Goal: Task Accomplishment & Management: Use online tool/utility

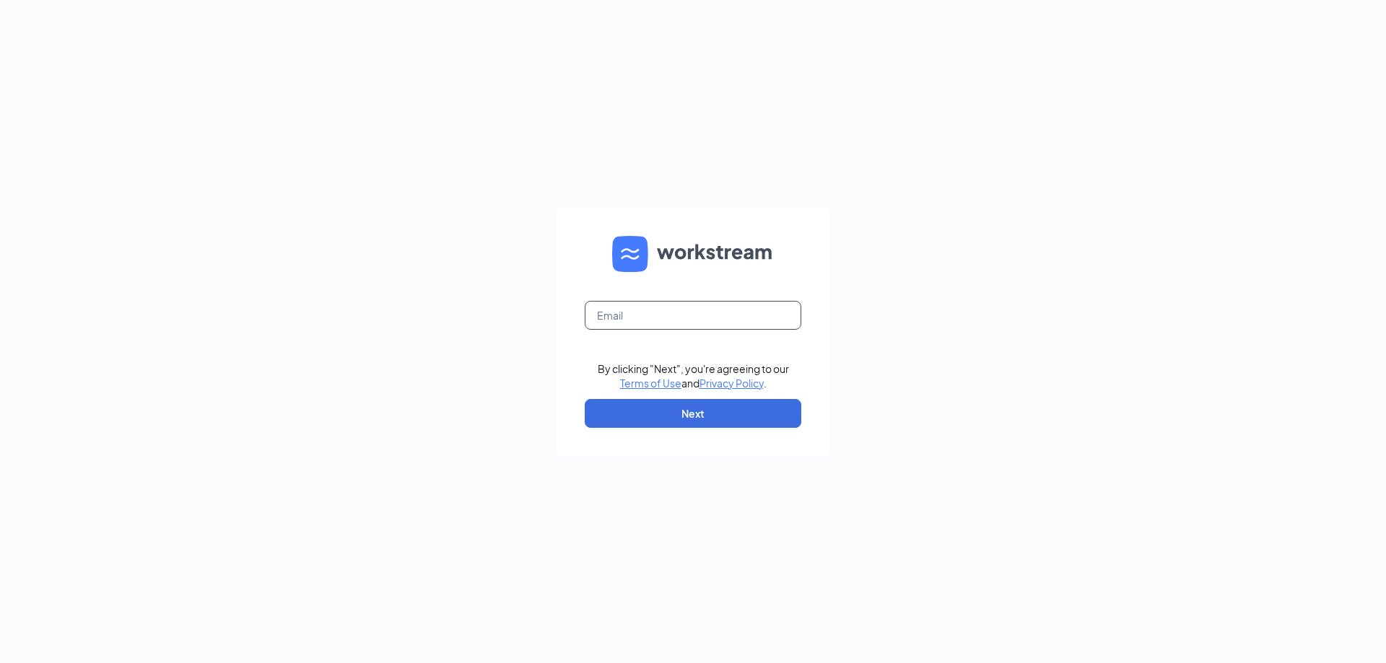
click at [665, 319] on input "text" at bounding box center [693, 315] width 216 height 29
type input "ut2610@pjunited.com"
click at [672, 419] on button "Next" at bounding box center [693, 413] width 216 height 29
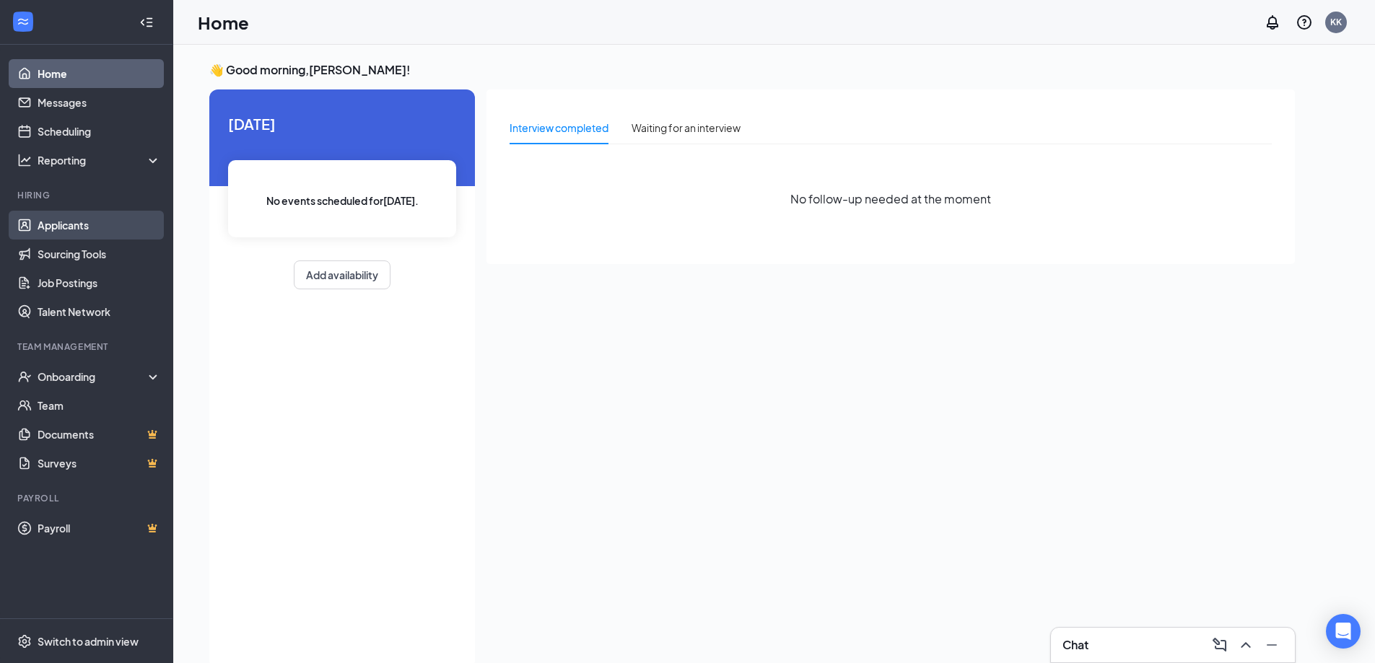
click at [135, 225] on link "Applicants" at bounding box center [99, 225] width 123 height 29
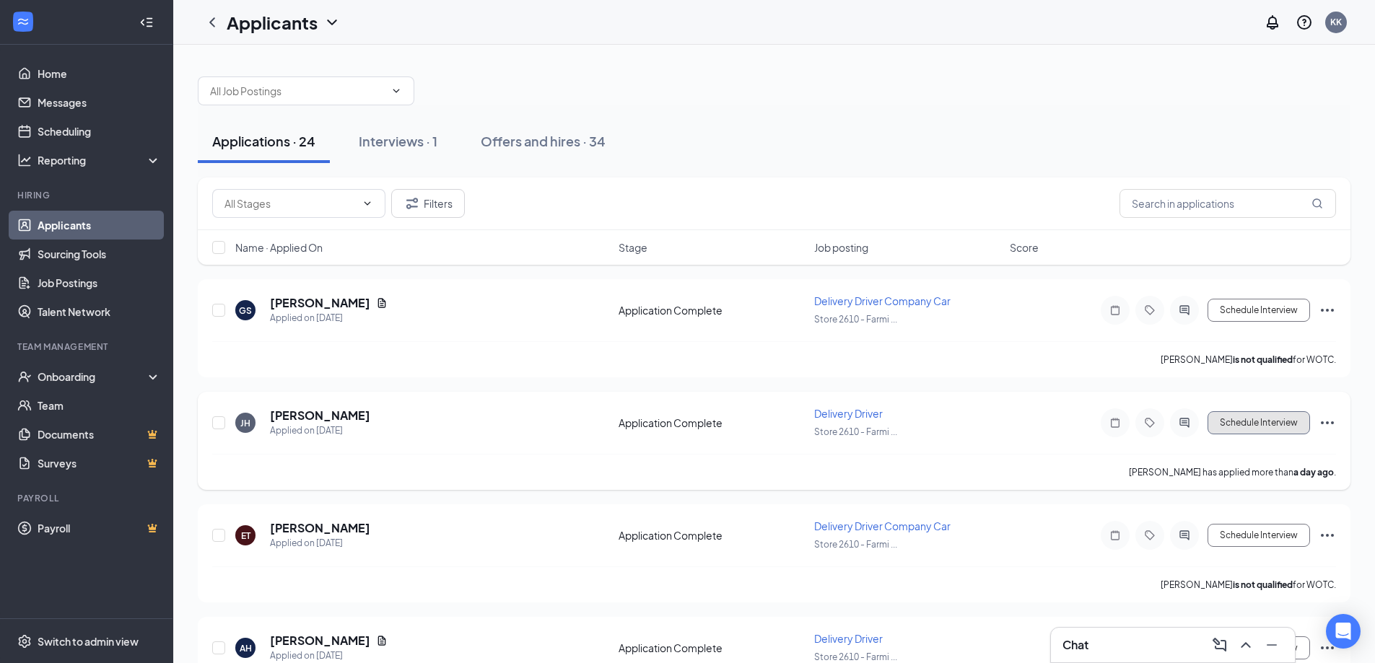
click at [1262, 424] on button "Schedule Interview" at bounding box center [1258, 422] width 102 height 23
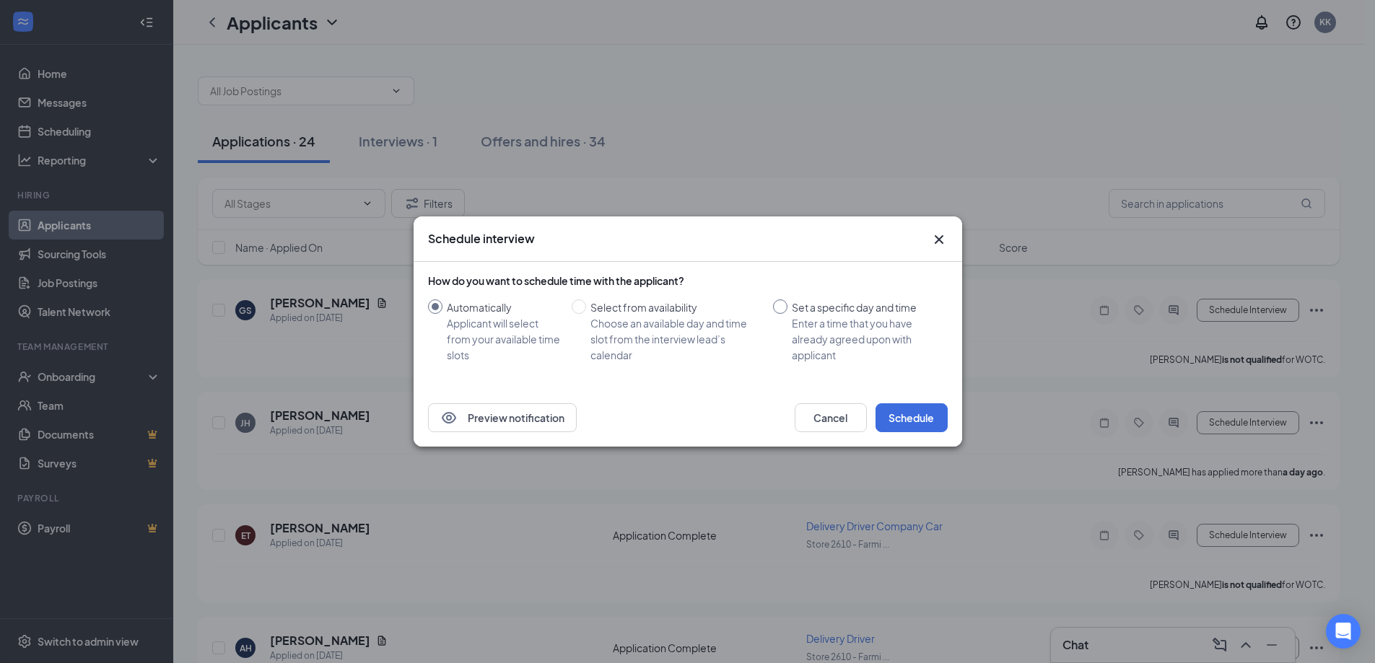
click at [893, 335] on div "Enter a time that you have already agreed upon with applicant" at bounding box center [864, 339] width 144 height 48
click at [787, 314] on input "Set a specific day and time Enter a time that you have already agreed upon with…" at bounding box center [780, 306] width 14 height 14
radio input "true"
radio input "false"
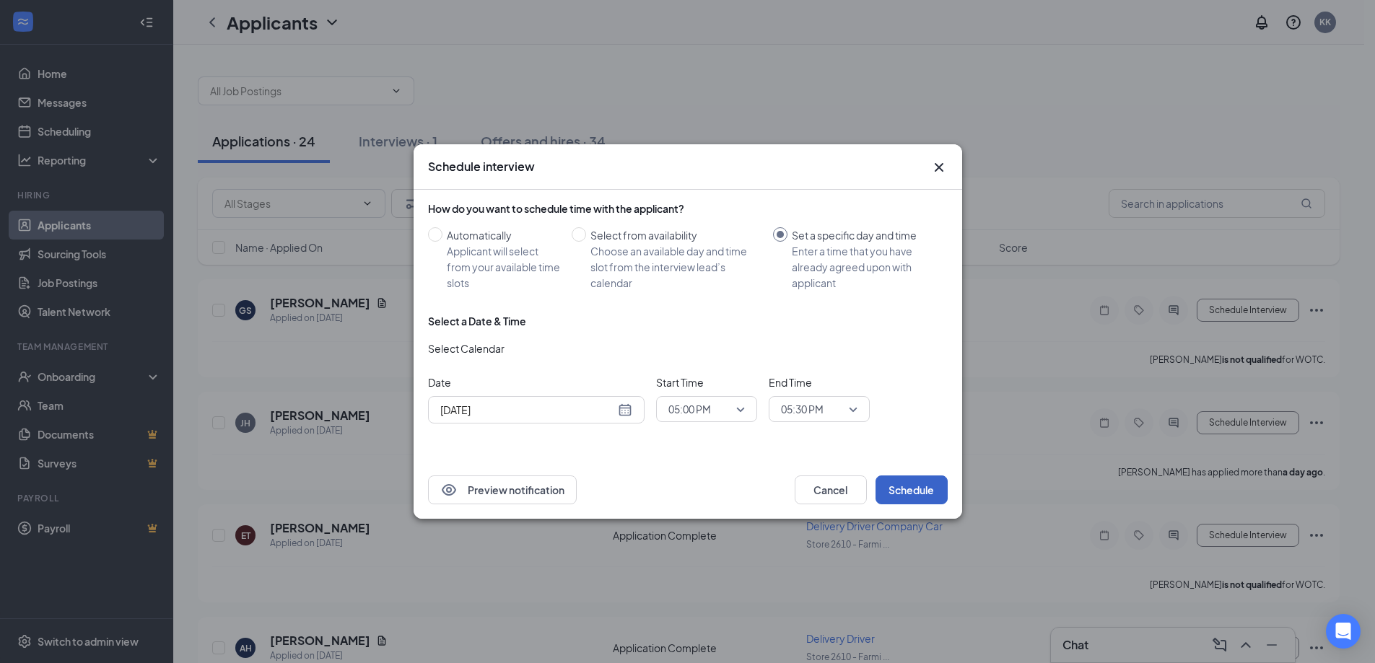
click at [901, 485] on button "Schedule" at bounding box center [911, 490] width 72 height 29
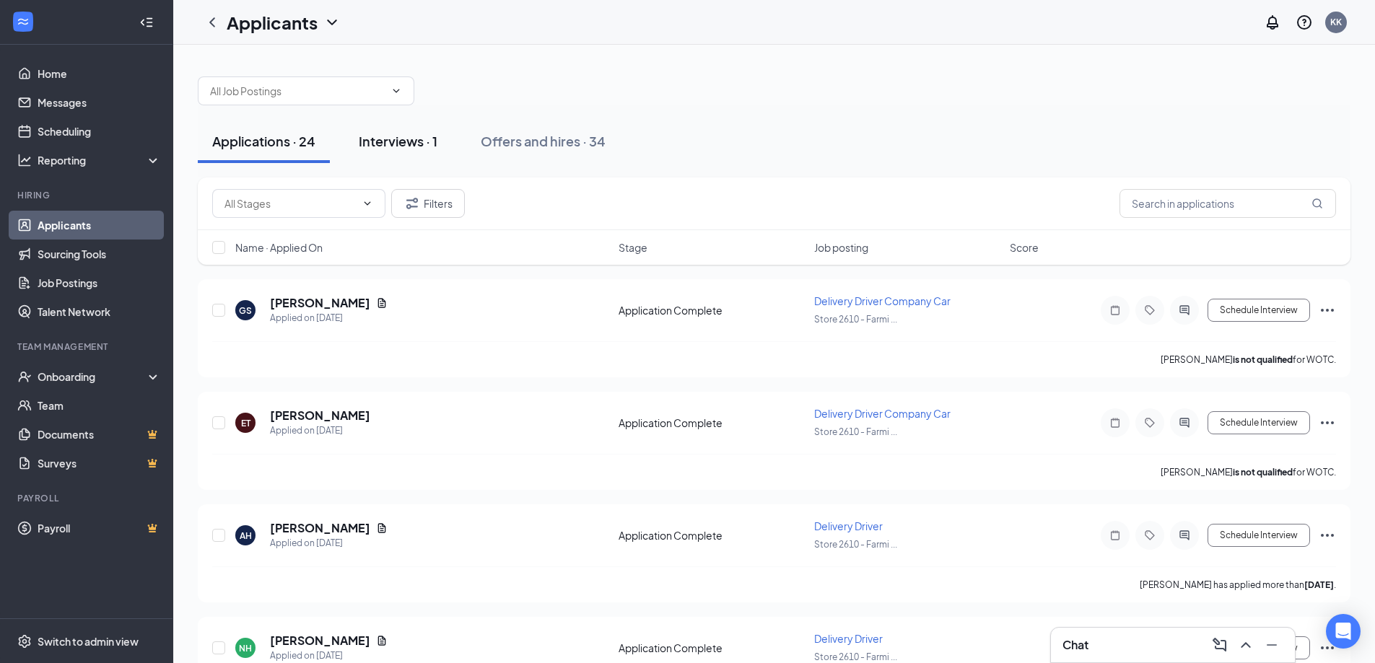
click at [421, 154] on button "Interviews · 1" at bounding box center [398, 141] width 108 height 43
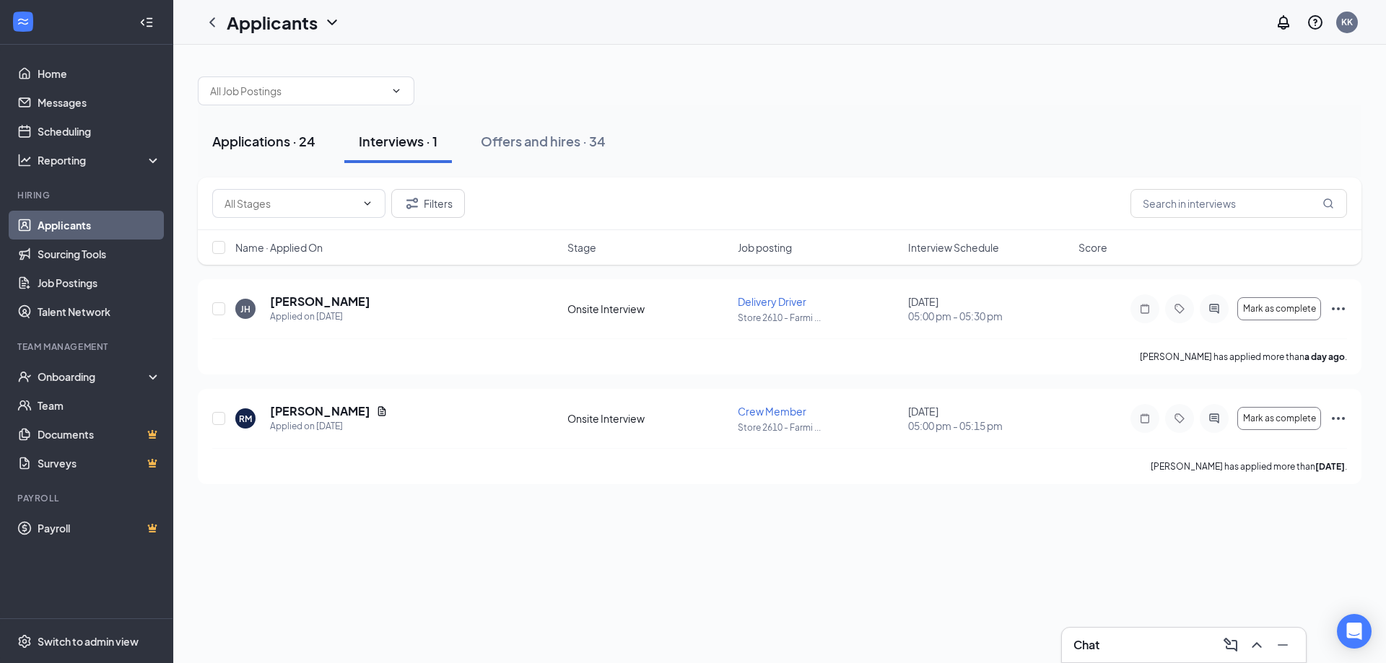
click at [297, 131] on button "Applications · 24" at bounding box center [264, 141] width 132 height 43
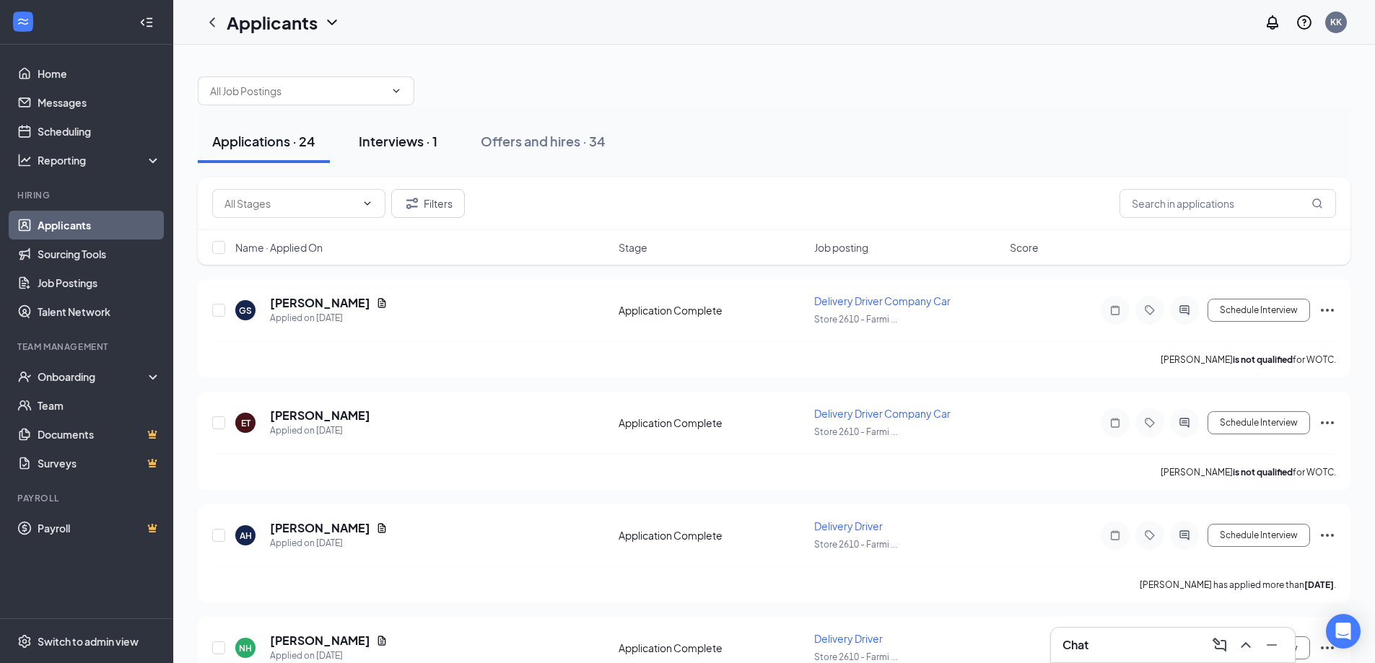
click at [390, 147] on div "Interviews · 1" at bounding box center [398, 141] width 79 height 18
